Goal: Task Accomplishment & Management: Complete application form

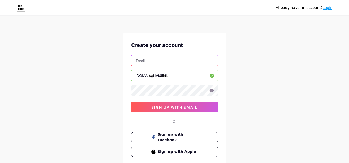
click at [154, 64] on input "text" at bounding box center [174, 61] width 86 height 10
type input "m"
click at [185, 57] on input "text" at bounding box center [174, 61] width 86 height 10
paste input "[EMAIL_ADDRESS][DOMAIN_NAME]"
type input "[EMAIL_ADDRESS][DOMAIN_NAME]"
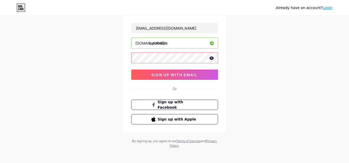
scroll to position [34, 0]
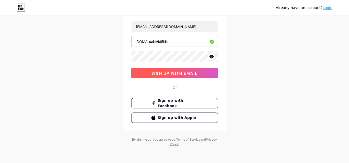
click at [177, 76] on button "sign up with email" at bounding box center [174, 73] width 87 height 10
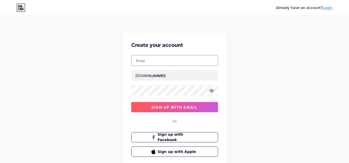
click at [182, 59] on input "text" at bounding box center [174, 61] width 86 height 10
paste input "[EMAIL_ADDRESS][DOMAIN_NAME]"
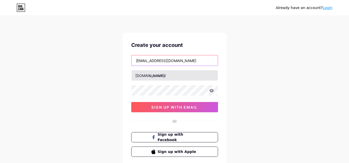
type input "[EMAIL_ADDRESS][DOMAIN_NAME]"
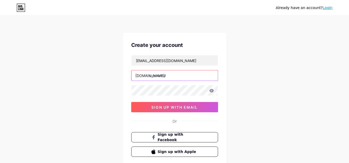
click at [175, 79] on input "text" at bounding box center [174, 75] width 86 height 10
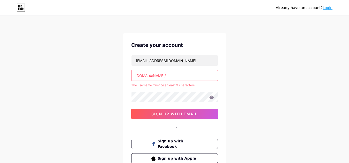
type input "c"
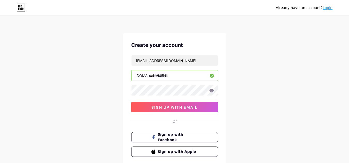
type input "carolinalink"
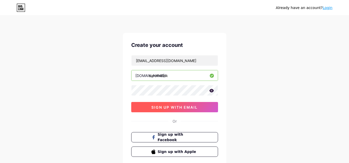
click at [172, 112] on button "sign up with email" at bounding box center [174, 107] width 87 height 10
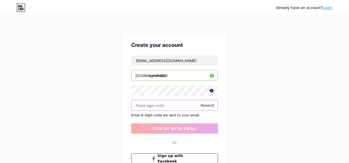
paste input "845141"
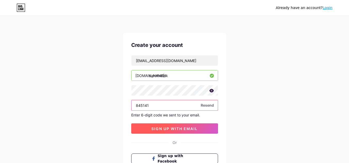
type input "845141"
click at [176, 128] on span "sign up with email" at bounding box center [174, 129] width 46 height 4
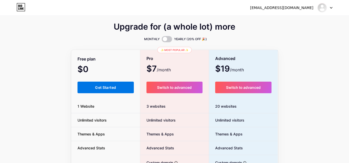
click at [115, 88] on span "Get Started" at bounding box center [105, 87] width 21 height 4
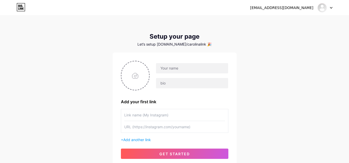
scroll to position [41, 0]
click at [22, 9] on icon at bounding box center [20, 8] width 1 height 2
